Goal: Register for event/course

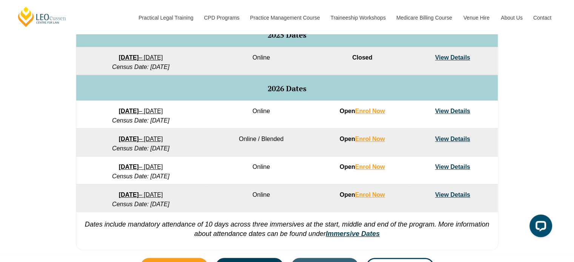
scroll to position [490, 0]
